Goal: Find specific page/section: Find specific page/section

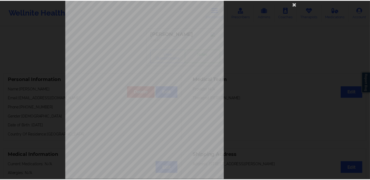
scroll to position [3, 0]
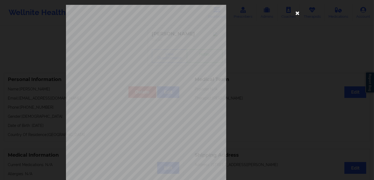
click at [296, 13] on icon at bounding box center [297, 13] width 9 height 9
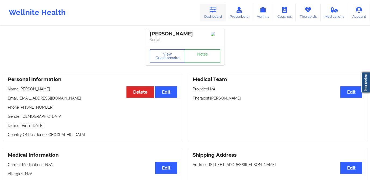
click at [214, 13] on link "Dashboard" at bounding box center [213, 13] width 26 height 18
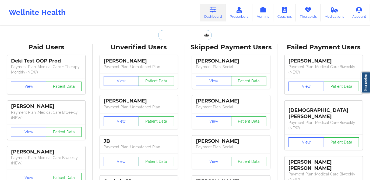
click at [168, 34] on input "text" at bounding box center [184, 35] width 53 height 10
paste input "[PERSON_NAME]"
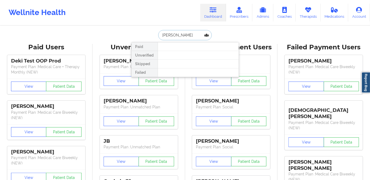
click at [161, 35] on input "[PERSON_NAME]" at bounding box center [184, 35] width 53 height 10
drag, startPoint x: 197, startPoint y: 35, endPoint x: 146, endPoint y: 35, distance: 50.8
click at [146, 35] on div "[PERSON_NAME] Paid Unverified Skipped Failed" at bounding box center [185, 35] width 108 height 10
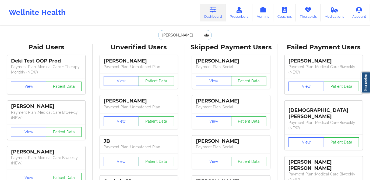
paste input "[EMAIL_ADDRESS][DOMAIN_NAME]"
type input "[EMAIL_ADDRESS][DOMAIN_NAME]"
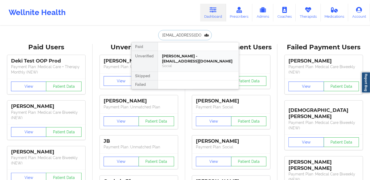
click at [194, 62] on div "[PERSON_NAME] - [EMAIL_ADDRESS][DOMAIN_NAME]" at bounding box center [198, 59] width 72 height 10
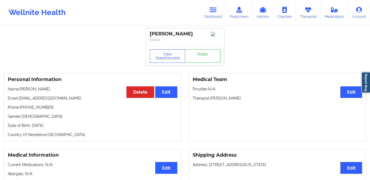
drag, startPoint x: 204, startPoint y: 34, endPoint x: 150, endPoint y: 36, distance: 54.4
click at [150, 36] on div "[PERSON_NAME]" at bounding box center [185, 34] width 70 height 6
copy div "[PERSON_NAME]"
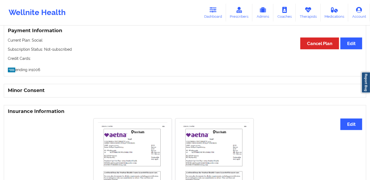
scroll to position [293, 0]
